Goal: Navigation & Orientation: Find specific page/section

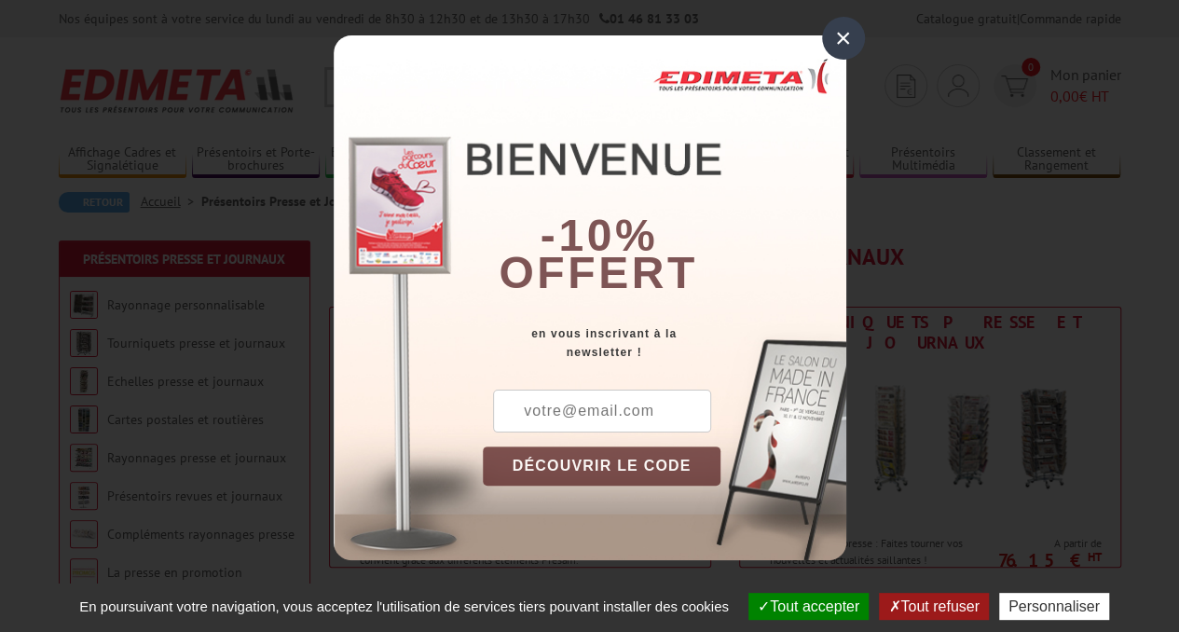
click at [834, 36] on div "×" at bounding box center [843, 38] width 43 height 43
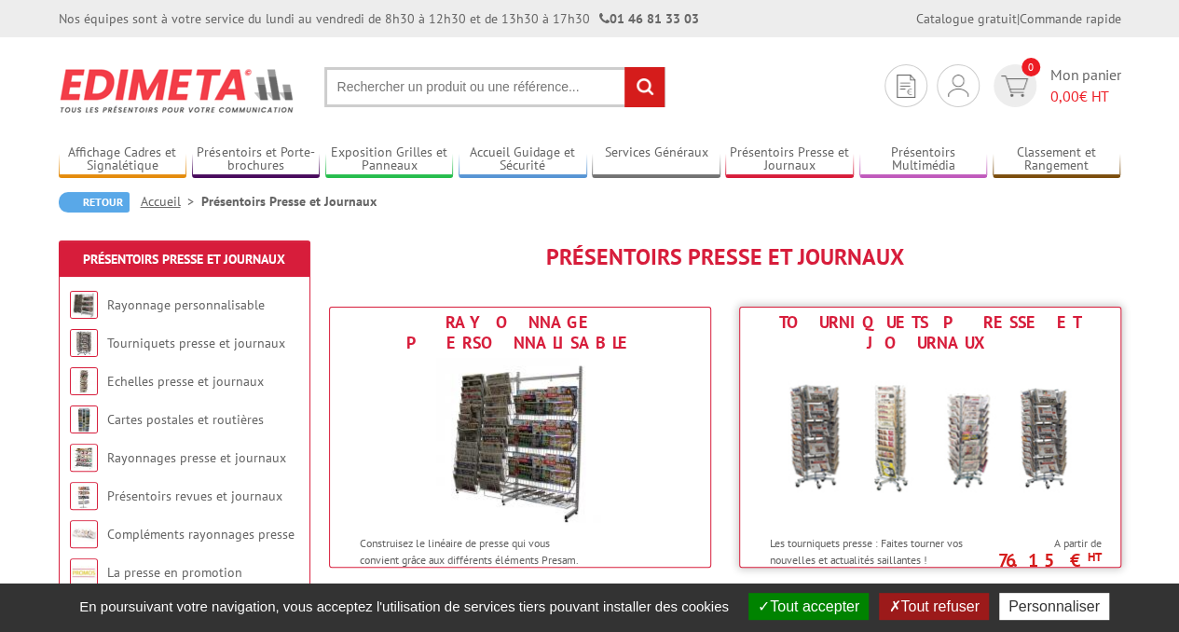
click at [848, 420] on img at bounding box center [930, 442] width 345 height 168
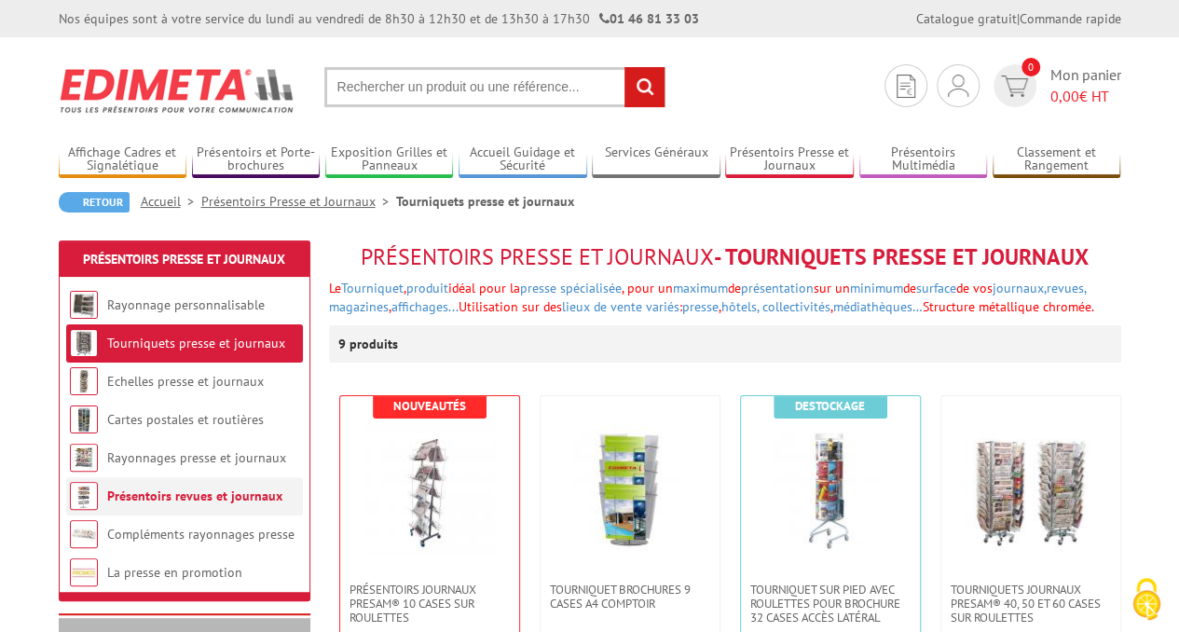
click at [181, 495] on link "Présentoirs revues et journaux" at bounding box center [194, 496] width 175 height 17
